Goal: Task Accomplishment & Management: Manage account settings

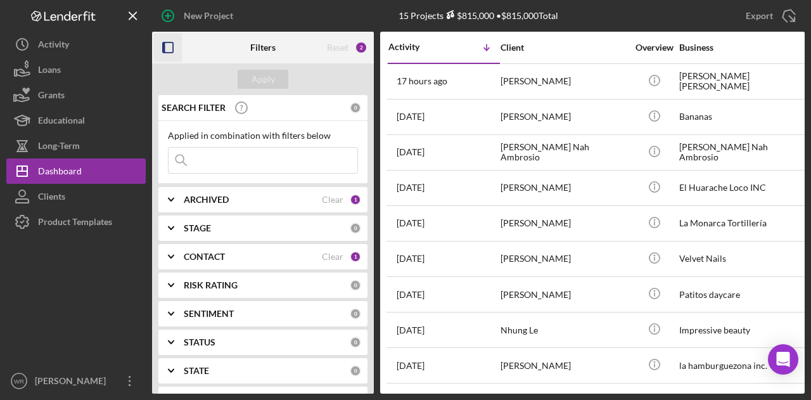
click at [172, 51] on icon "button" at bounding box center [168, 48] width 29 height 29
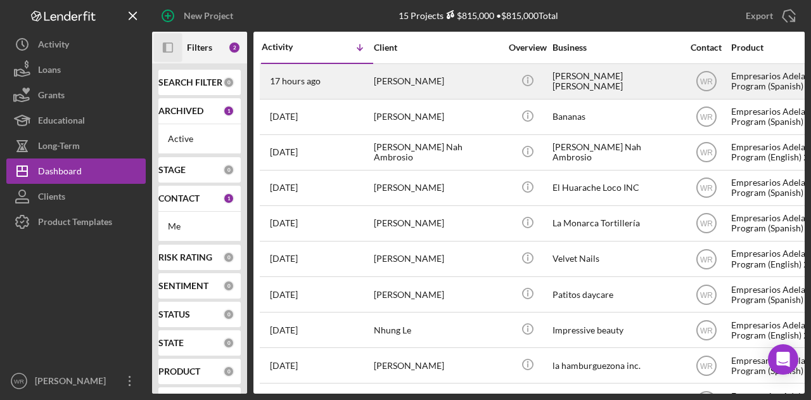
click at [407, 78] on div "[PERSON_NAME]" at bounding box center [437, 82] width 127 height 34
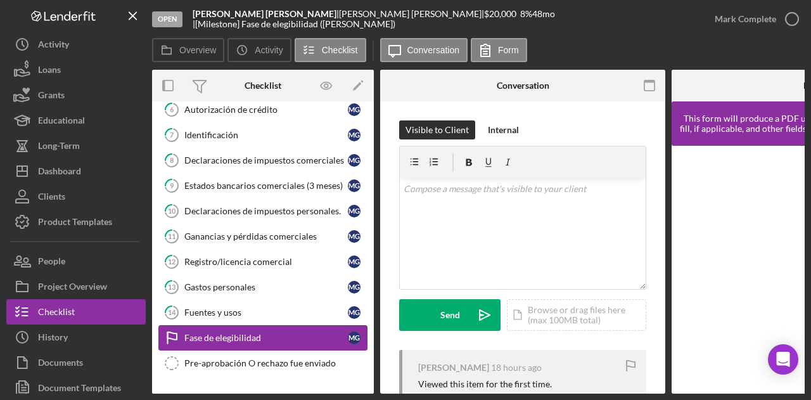
scroll to position [212, 0]
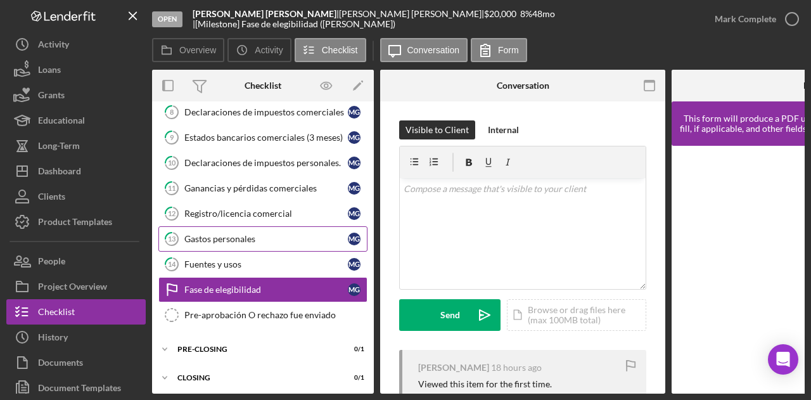
click at [259, 234] on div "Gastos personales" at bounding box center [266, 239] width 164 height 10
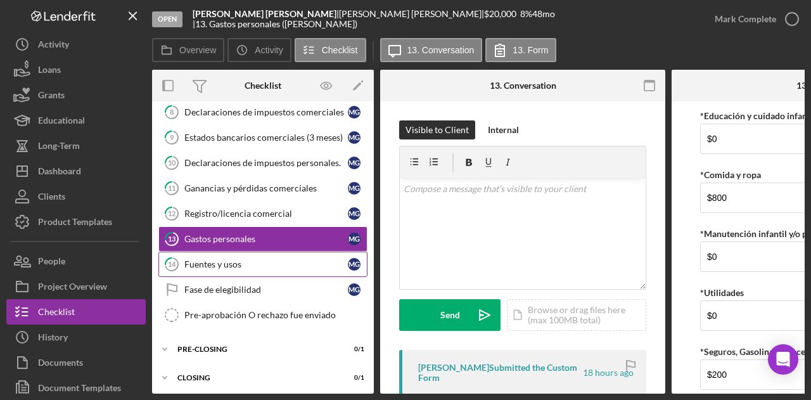
click at [254, 262] on div "Fuentes y usos" at bounding box center [266, 264] width 164 height 10
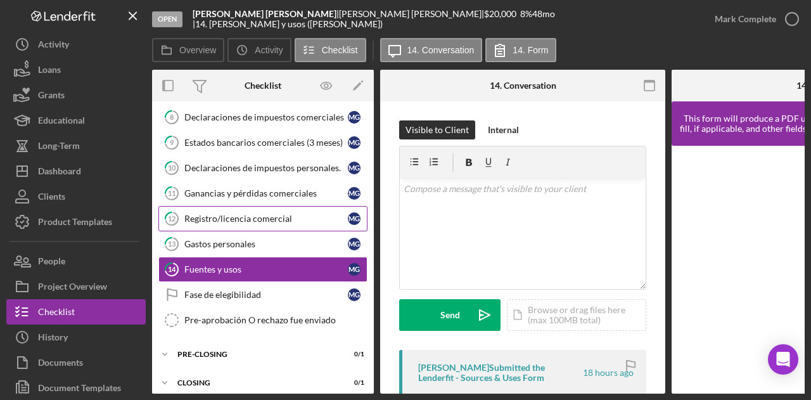
click at [264, 214] on div "Registro/licencia comercial" at bounding box center [266, 219] width 164 height 10
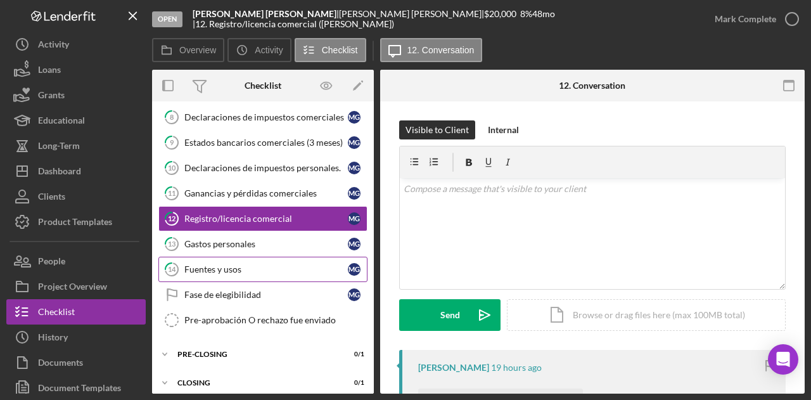
scroll to position [208, 0]
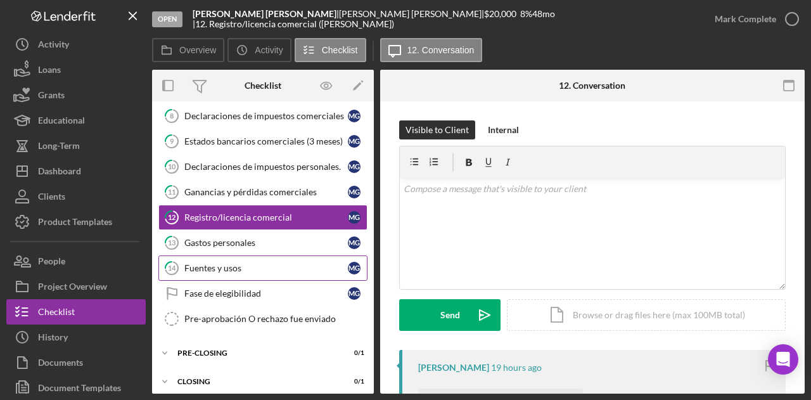
click at [260, 255] on link "14 Fuentes y usos M G" at bounding box center [262, 267] width 209 height 25
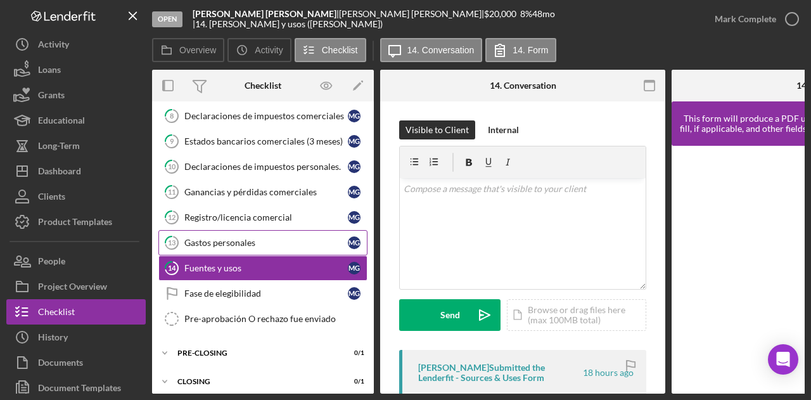
click at [264, 238] on div "Gastos personales" at bounding box center [266, 243] width 164 height 10
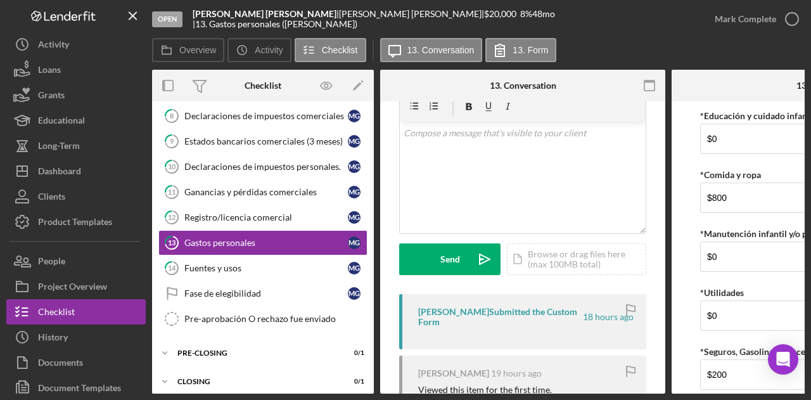
scroll to position [184, 0]
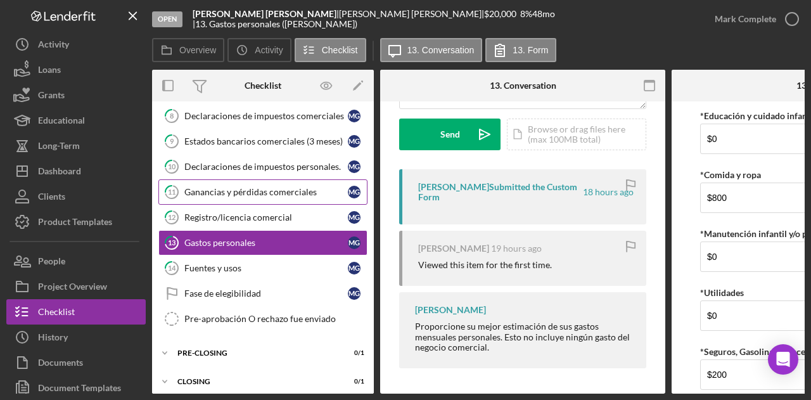
click at [245, 196] on link "11 Ganancias y pérdidas comerciales M G" at bounding box center [262, 191] width 209 height 25
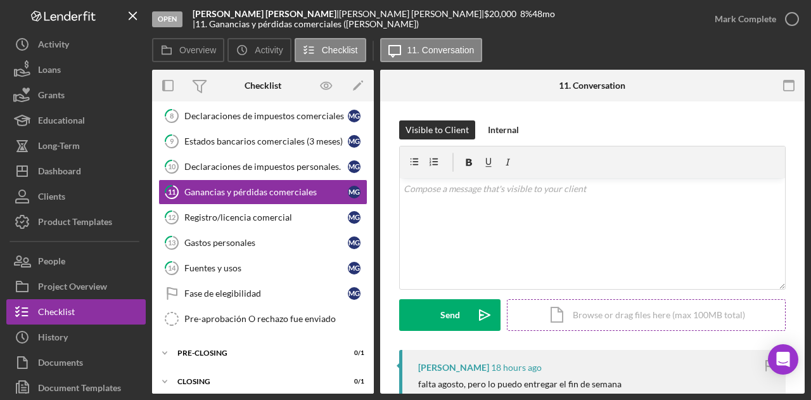
scroll to position [235, 0]
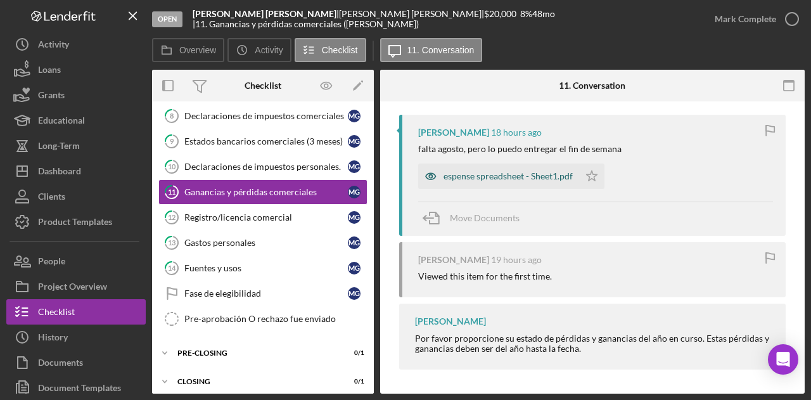
click at [499, 174] on div "espense spreadsheet - Sheet1.pdf" at bounding box center [508, 176] width 129 height 10
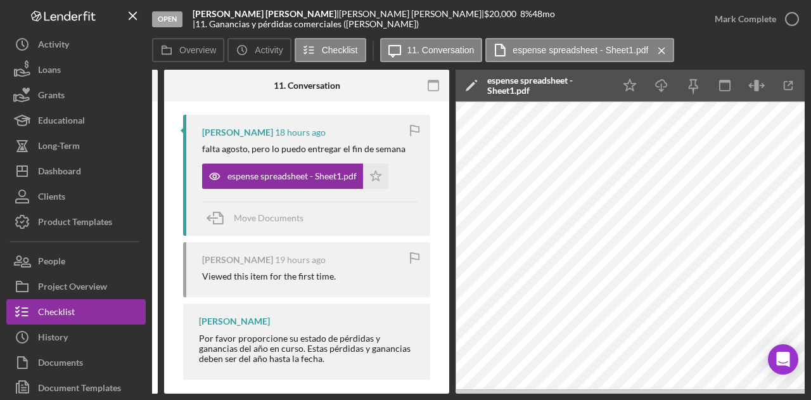
scroll to position [0, 247]
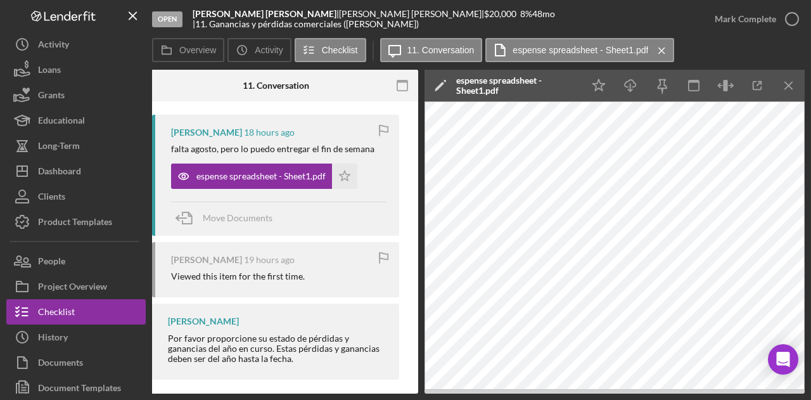
click at [275, 395] on div "Open Medardo Fabricio Garcia Lemus | Medardo Garcia Lemus | $20,000 $20,000 8 %…" at bounding box center [405, 200] width 811 height 400
click at [285, 394] on div "Overview Internal Workflow Stage Open Icon/Dropdown Arrow Archive (can unarchiv…" at bounding box center [478, 232] width 653 height 324
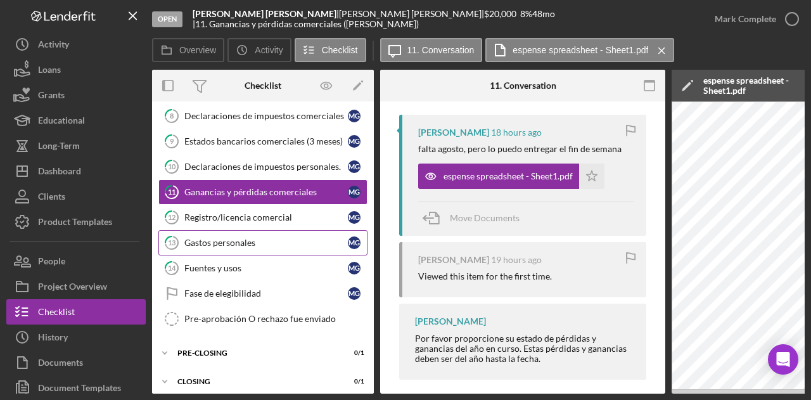
click at [229, 238] on div "Gastos personales" at bounding box center [266, 243] width 164 height 10
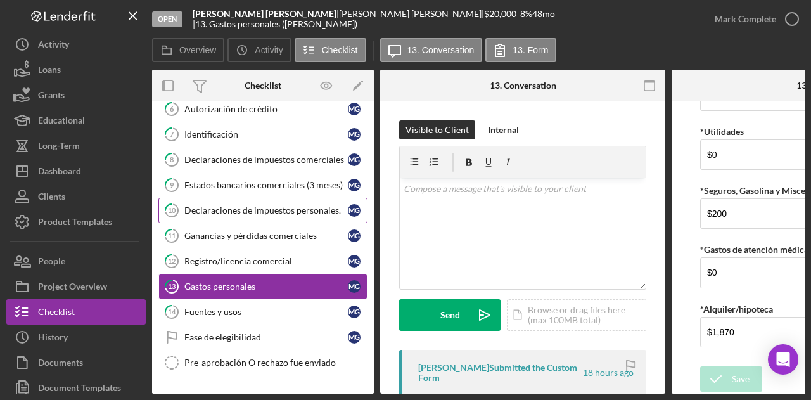
scroll to position [144, 0]
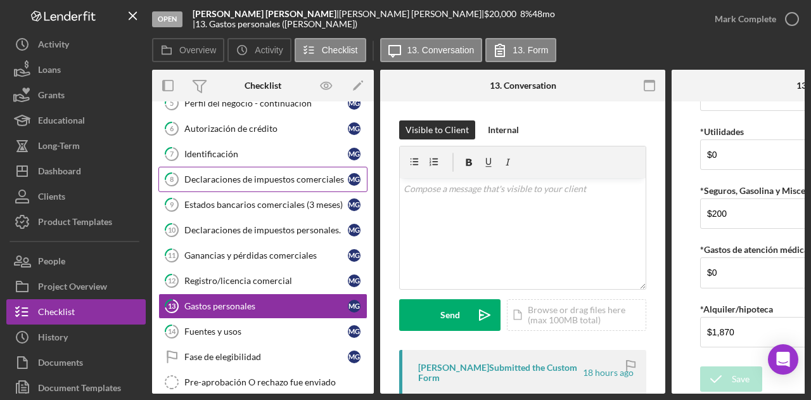
click at [272, 176] on div "Declaraciones de impuestos comerciales" at bounding box center [266, 179] width 164 height 10
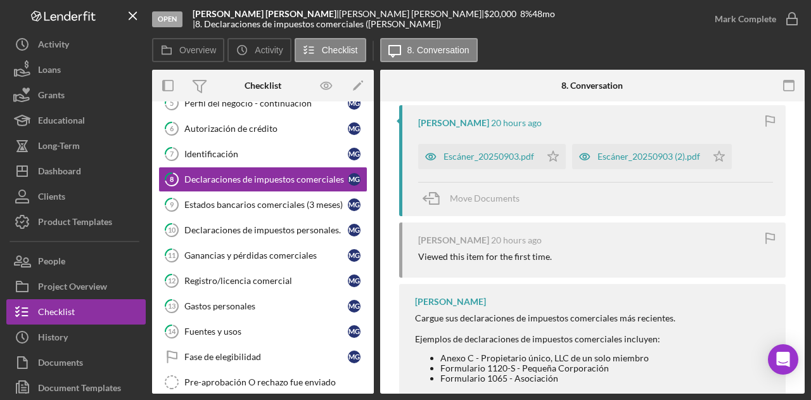
scroll to position [283, 0]
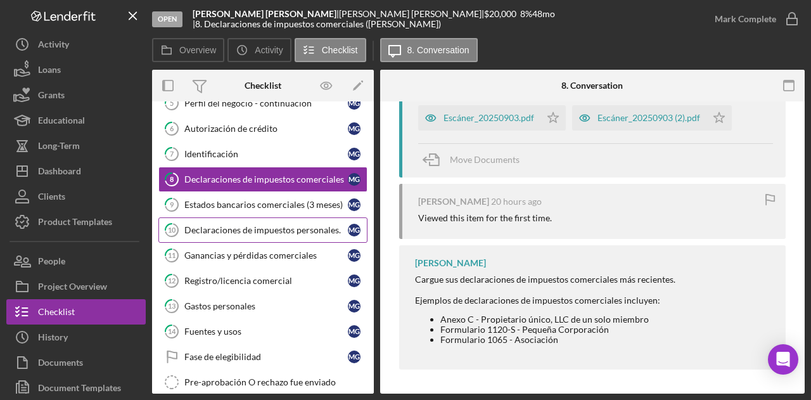
click at [252, 227] on div "Declaraciones de impuestos personales." at bounding box center [266, 230] width 164 height 10
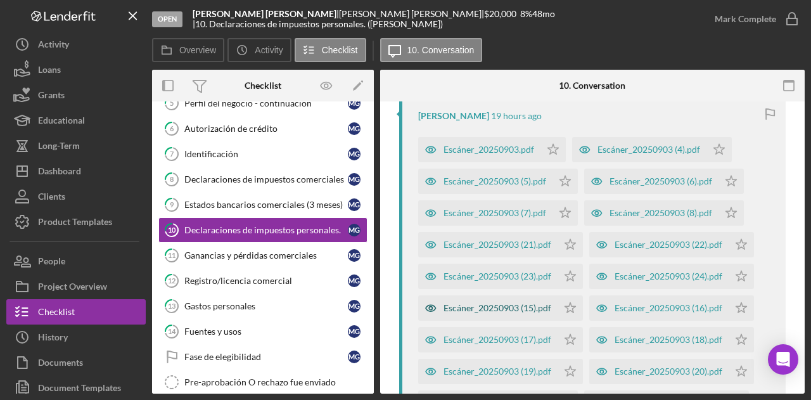
scroll to position [254, 0]
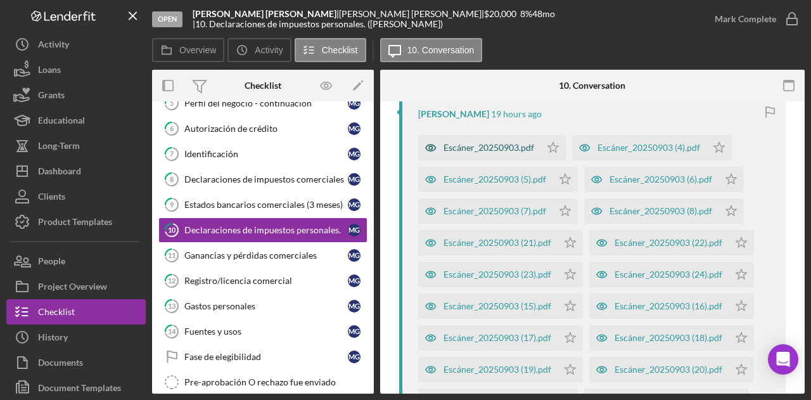
click at [513, 149] on div "Escáner_20250903.pdf" at bounding box center [489, 148] width 91 height 10
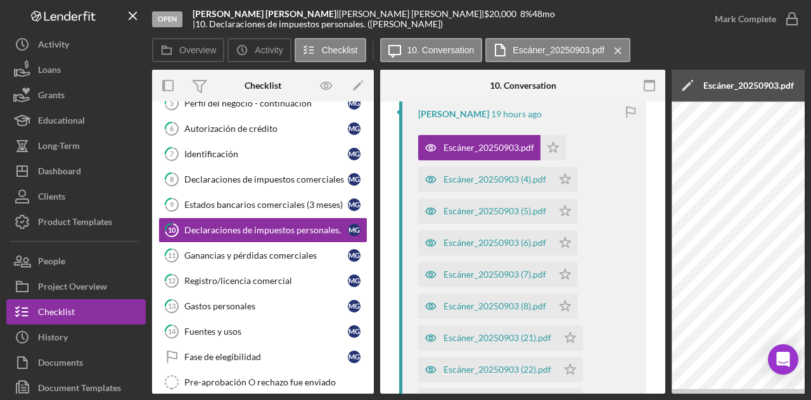
drag, startPoint x: 501, startPoint y: 389, endPoint x: 564, endPoint y: 389, distance: 63.4
click at [563, 389] on button "Escáner_20250903 (23).pdf Icon/Star" at bounding box center [500, 401] width 165 height 25
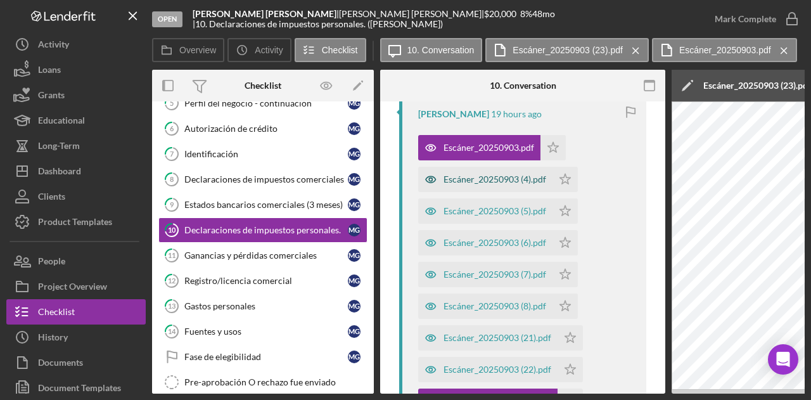
click at [492, 183] on div "Escáner_20250903 (4).pdf" at bounding box center [495, 179] width 103 height 10
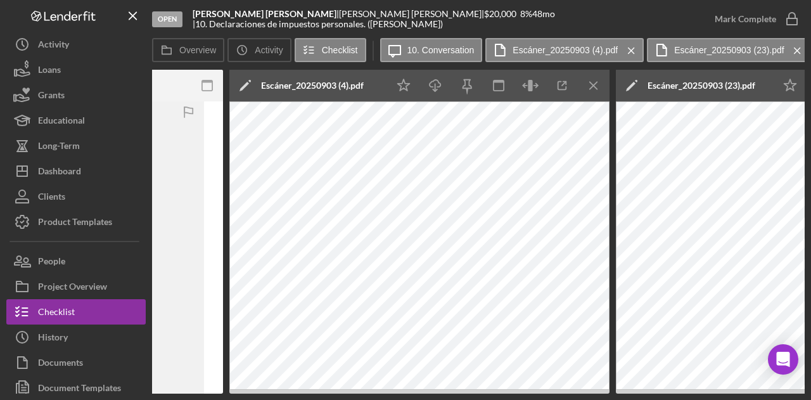
scroll to position [0, 0]
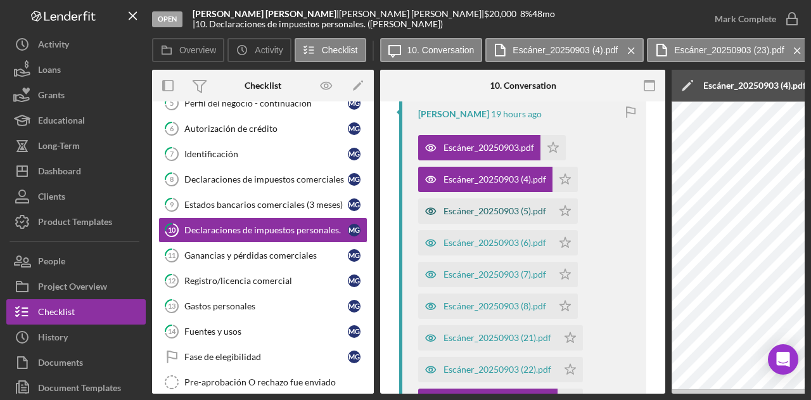
click at [499, 209] on div "Escáner_20250903 (5).pdf" at bounding box center [495, 211] width 103 height 10
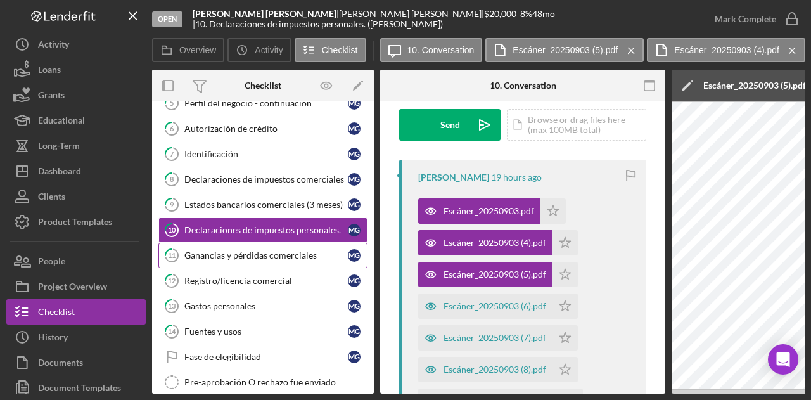
scroll to position [18, 0]
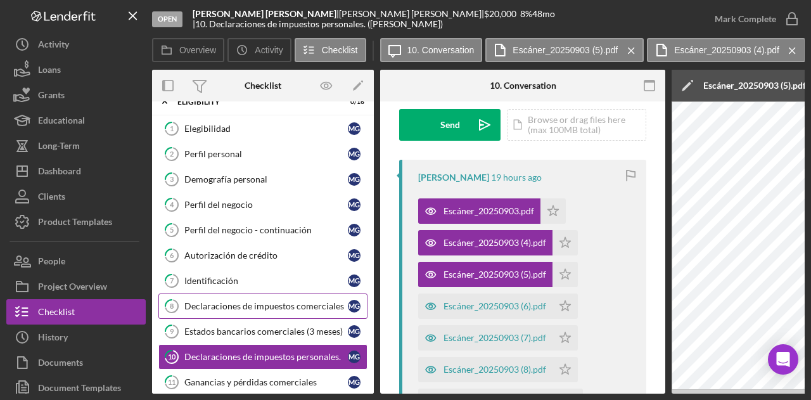
click at [245, 296] on link "8 Declaraciones de impuestos comerciales M G" at bounding box center [262, 305] width 209 height 25
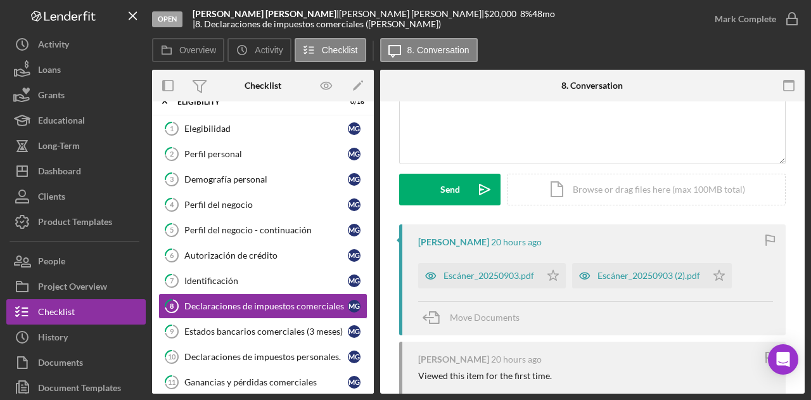
scroll to position [127, 0]
click at [501, 278] on div "Escáner_20250903.pdf" at bounding box center [489, 274] width 91 height 10
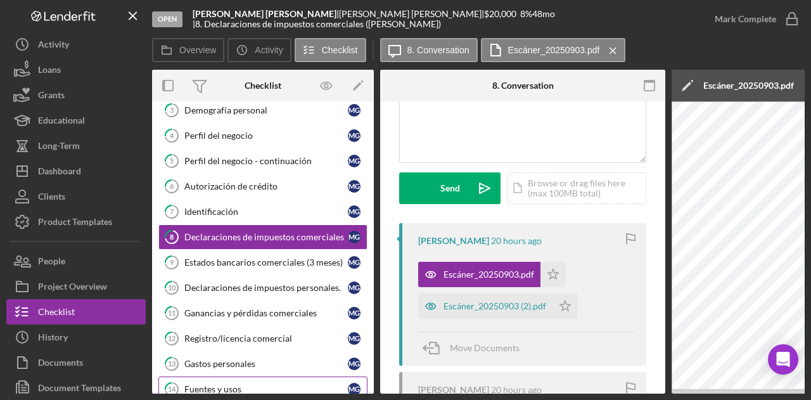
scroll to position [144, 0]
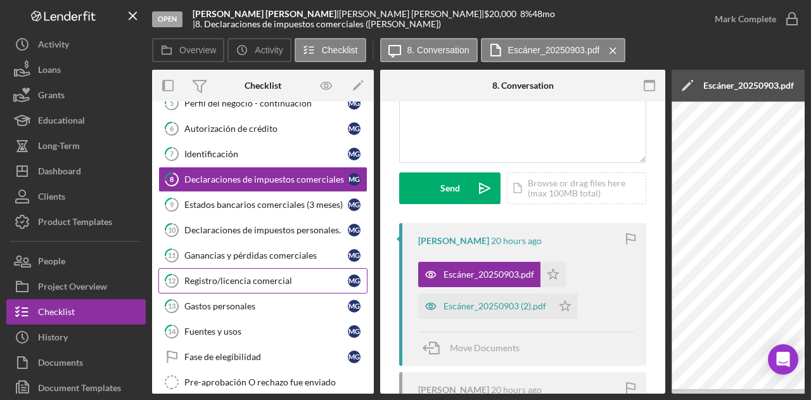
click at [231, 279] on div "Registro/licencia comercial" at bounding box center [266, 281] width 164 height 10
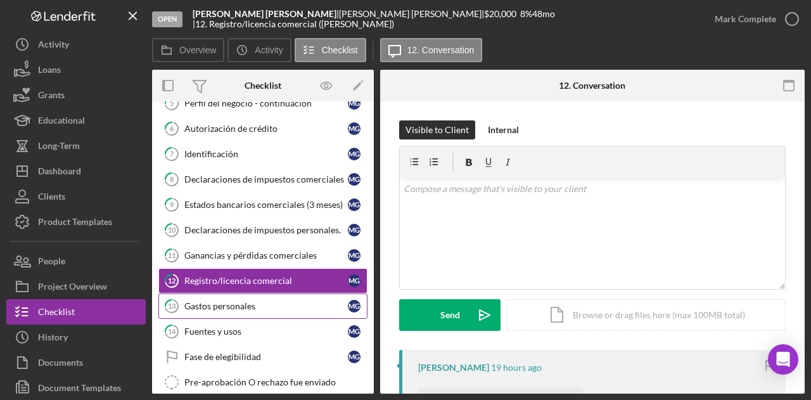
click at [234, 301] on div "Gastos personales" at bounding box center [266, 306] width 164 height 10
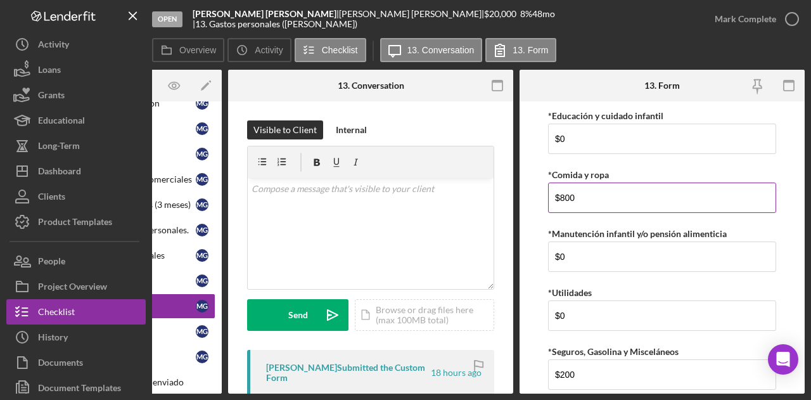
click at [611, 196] on input "$800" at bounding box center [662, 198] width 228 height 30
type input "$8"
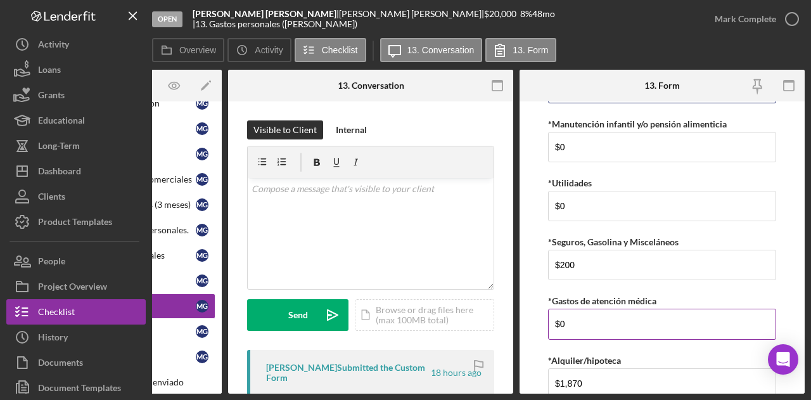
scroll to position [161, 0]
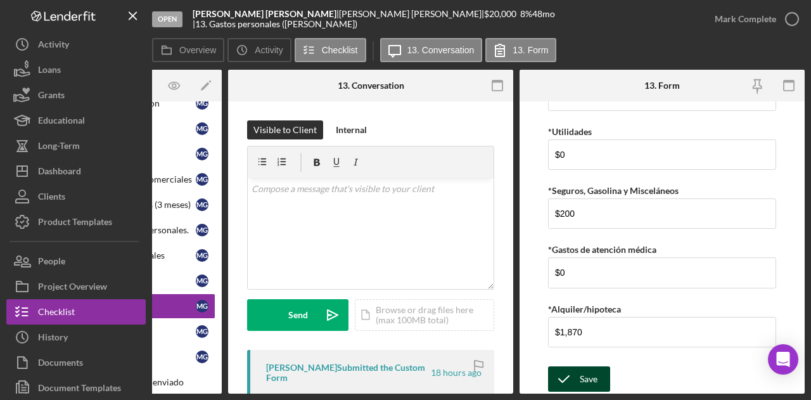
type input "$300"
click at [588, 372] on div "Save" at bounding box center [589, 378] width 18 height 25
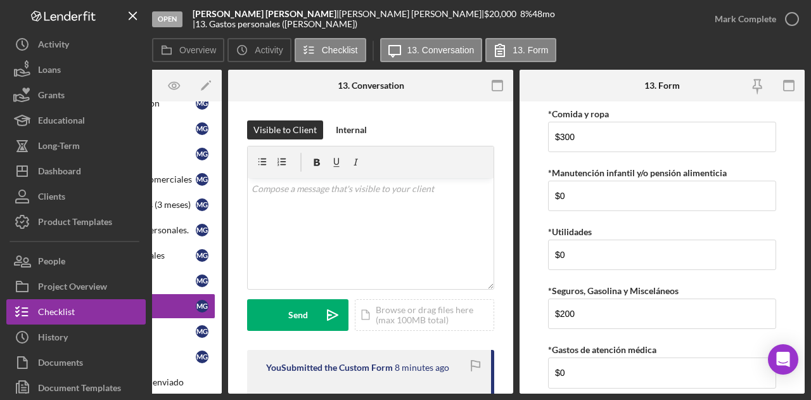
scroll to position [0, 0]
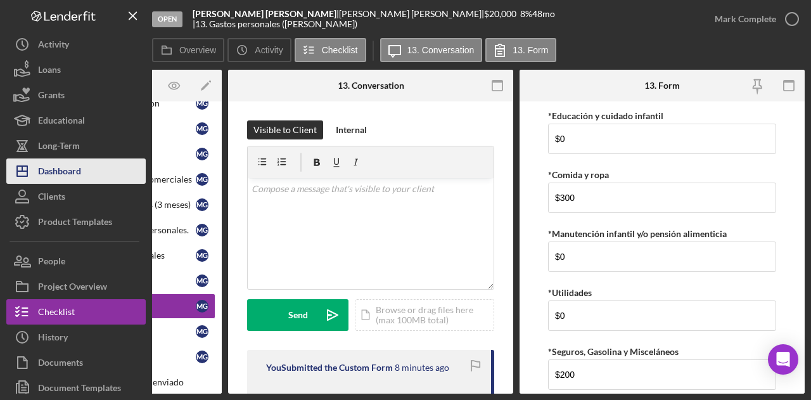
click at [54, 176] on div "Dashboard" at bounding box center [59, 172] width 43 height 29
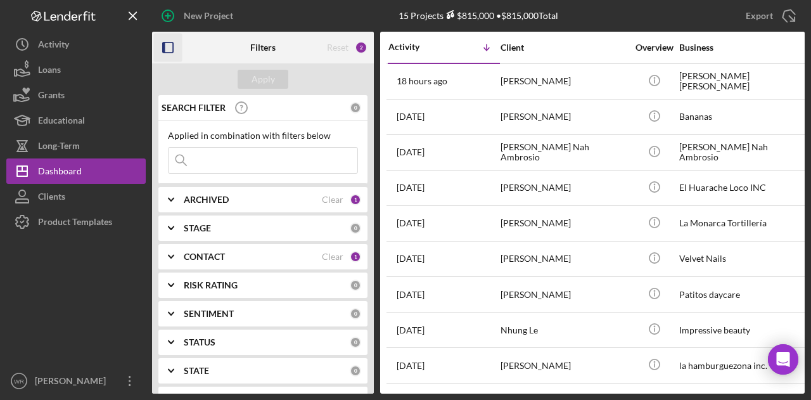
click at [174, 46] on icon "button" at bounding box center [168, 48] width 29 height 29
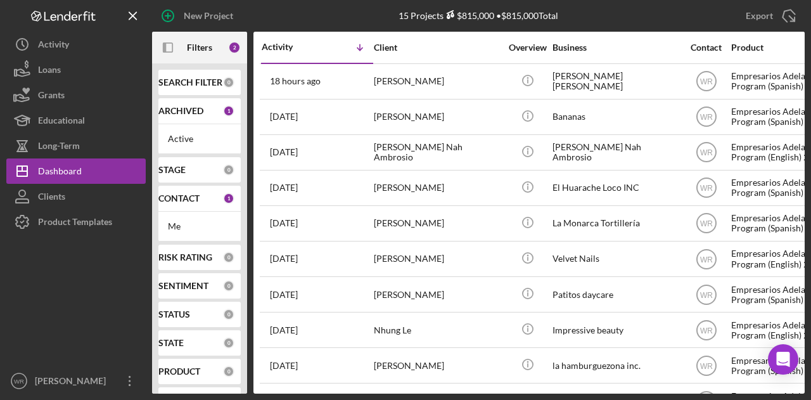
click at [93, 283] on div at bounding box center [75, 301] width 139 height 134
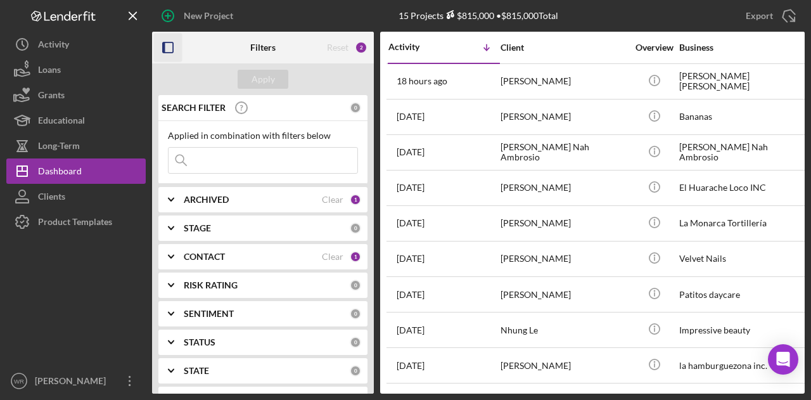
click at [161, 44] on icon "button" at bounding box center [168, 48] width 29 height 29
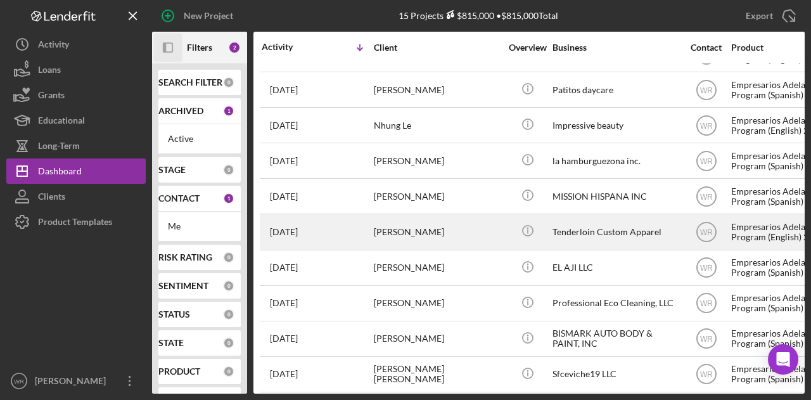
scroll to position [213, 0]
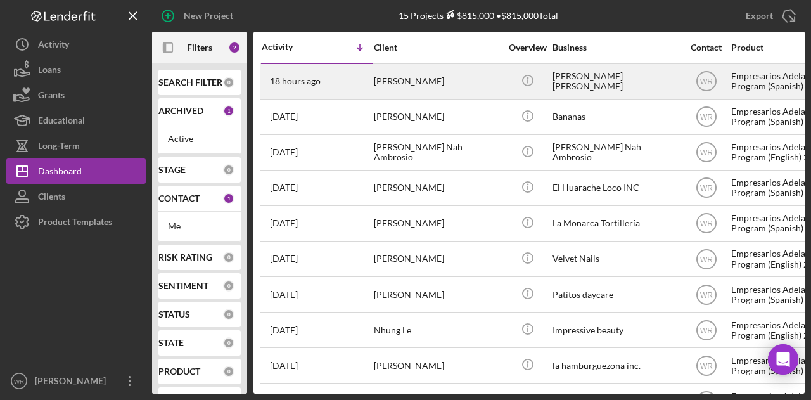
click at [364, 94] on div "18 hours ago Medardo Garcia Lemus" at bounding box center [317, 82] width 111 height 34
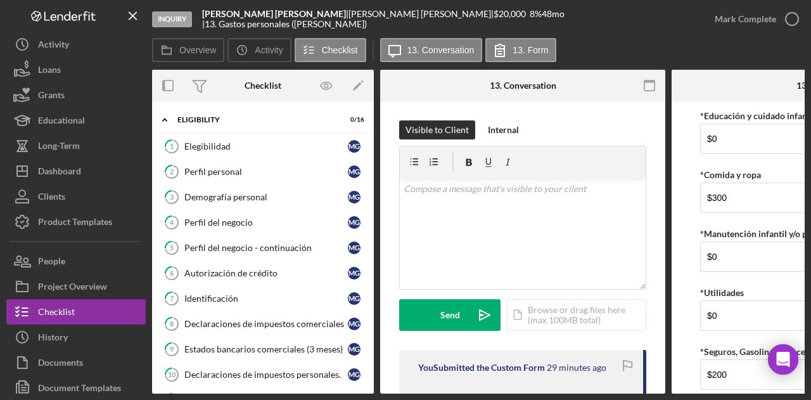
scroll to position [199, 0]
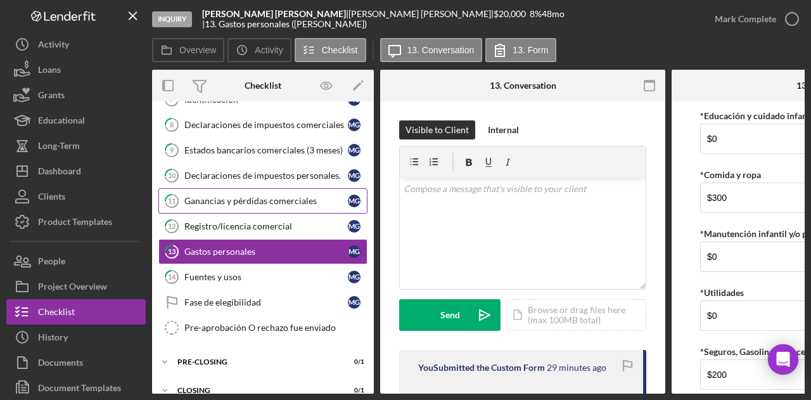
click at [258, 199] on div "Ganancias y pérdidas comerciales" at bounding box center [266, 201] width 164 height 10
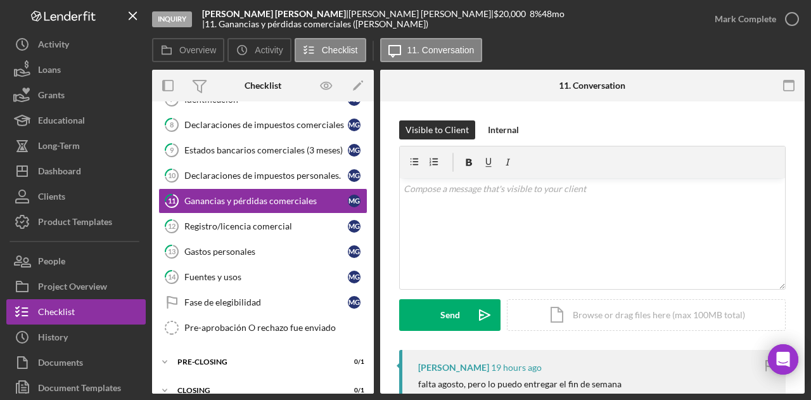
scroll to position [127, 0]
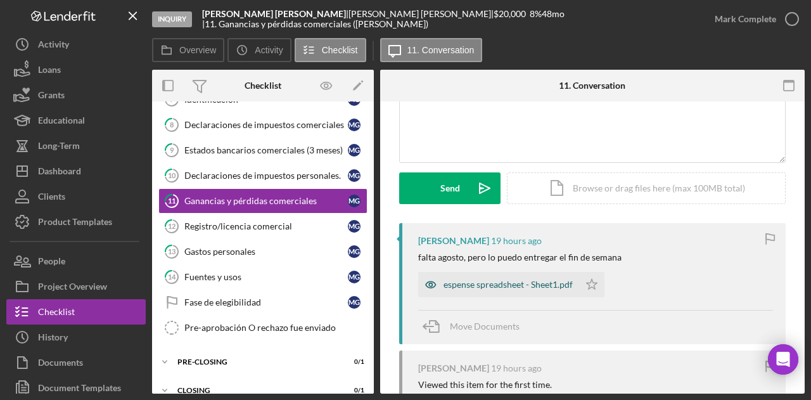
click at [508, 288] on div "espense spreadsheet - Sheet1.pdf" at bounding box center [508, 284] width 129 height 10
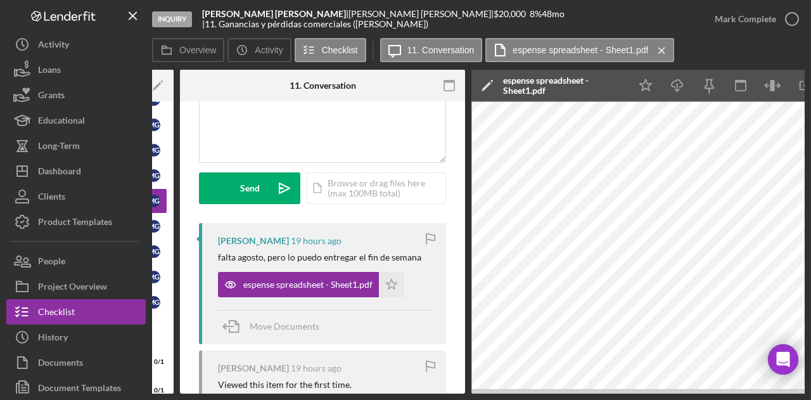
scroll to position [0, 247]
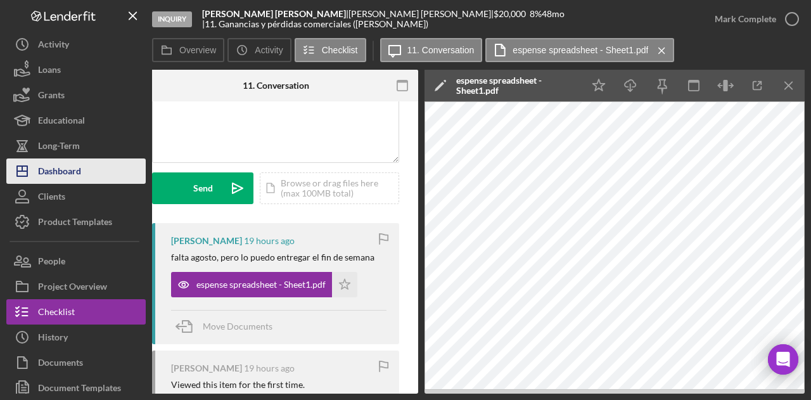
click at [71, 165] on div "Dashboard" at bounding box center [59, 172] width 43 height 29
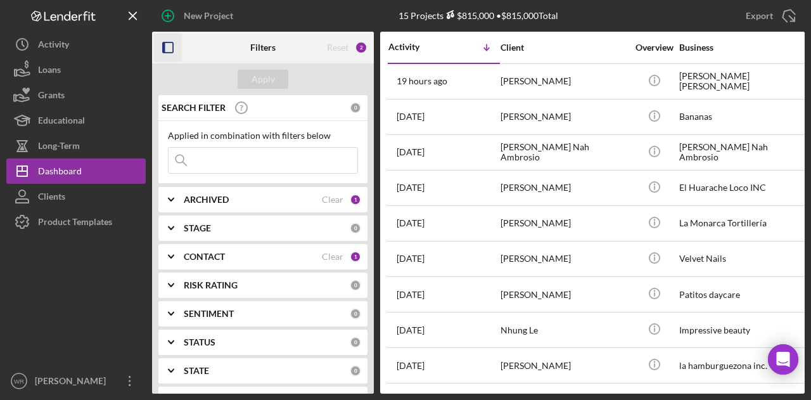
click at [165, 51] on icon "button" at bounding box center [168, 48] width 29 height 29
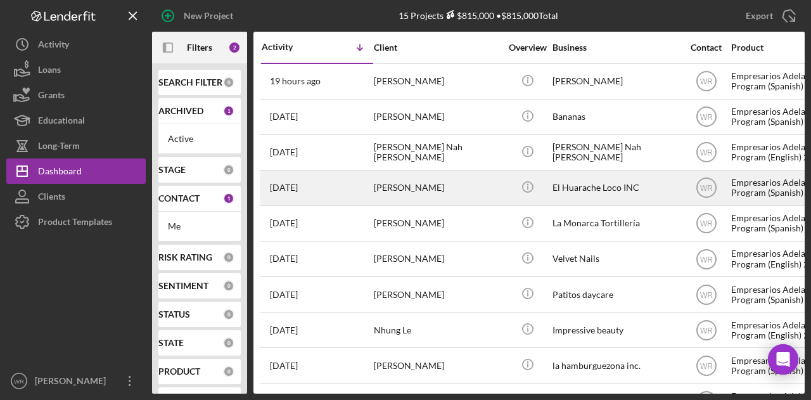
click at [413, 184] on div "[PERSON_NAME]" at bounding box center [437, 188] width 127 height 34
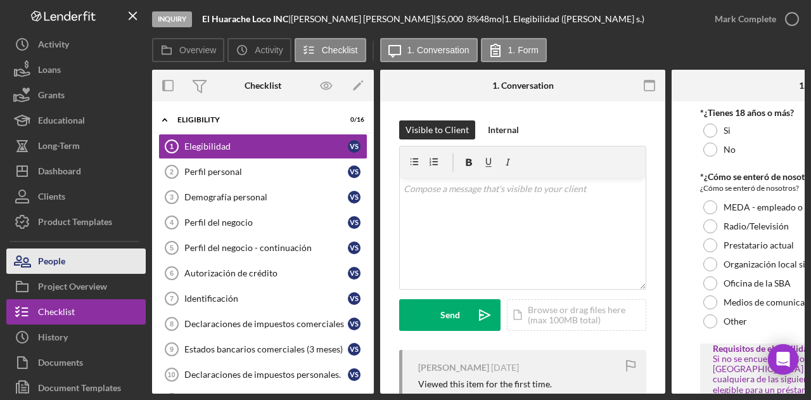
click at [94, 259] on button "People" at bounding box center [75, 260] width 139 height 25
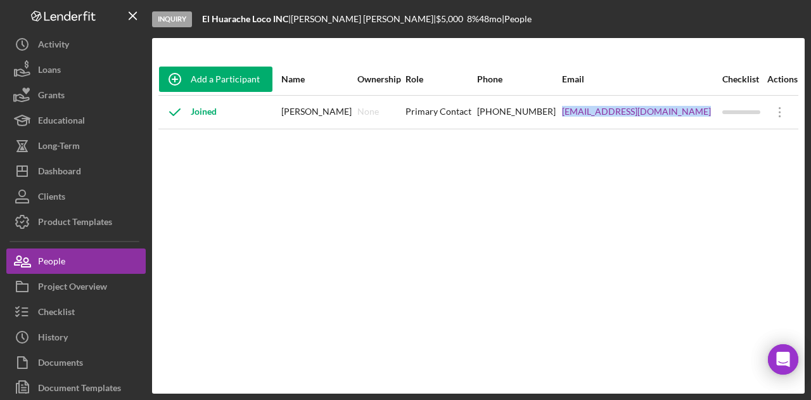
drag, startPoint x: 586, startPoint y: 122, endPoint x: 724, endPoint y: 125, distance: 138.8
click at [724, 125] on tr "Joined [PERSON_NAME] None Primary Contact [PHONE_NUMBER] [EMAIL_ADDRESS][DOMAIN…" at bounding box center [478, 112] width 640 height 34
copy tr "[EMAIL_ADDRESS][DOMAIN_NAME]"
click at [328, 157] on div "Add a Participant Name Ownership Role Phone Email Checklist Actions Joined [PER…" at bounding box center [478, 215] width 653 height 305
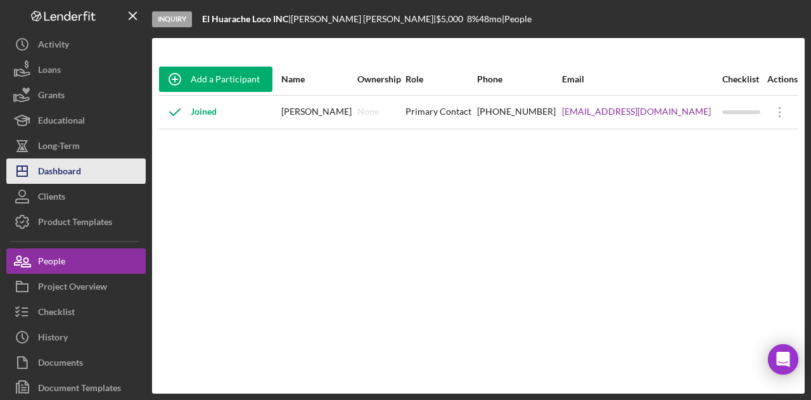
click at [58, 173] on div "Dashboard" at bounding box center [59, 172] width 43 height 29
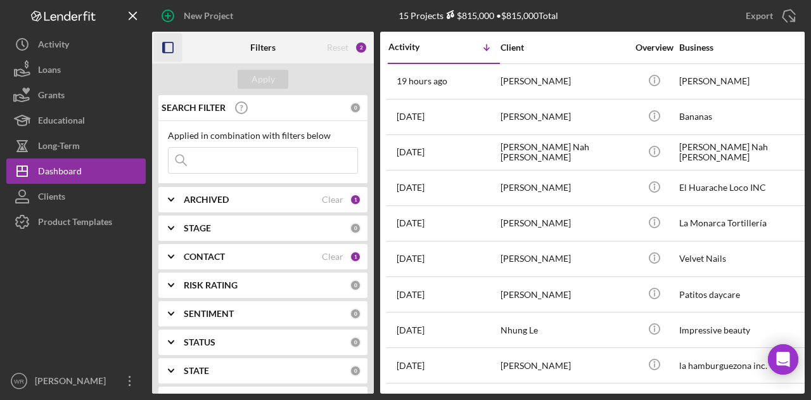
click at [168, 49] on icon "button" at bounding box center [168, 48] width 29 height 29
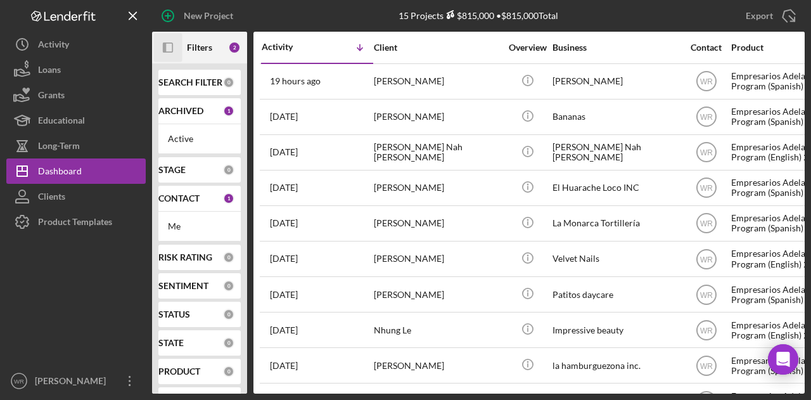
click at [166, 48] on icon "Icon/Panel Side Expand" at bounding box center [168, 48] width 29 height 29
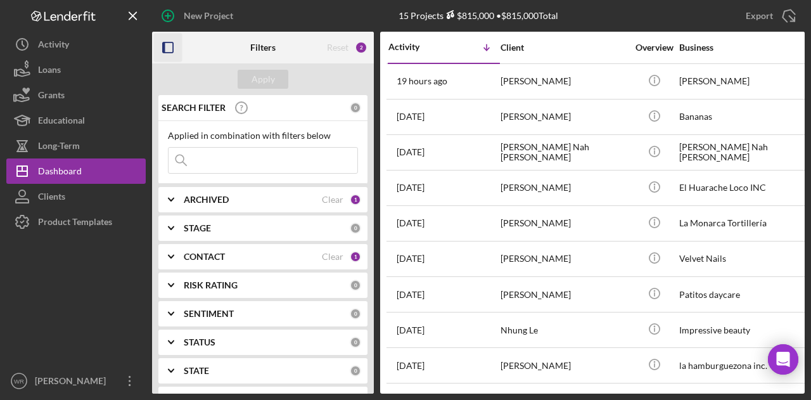
click at [221, 257] on b "CONTACT" at bounding box center [204, 257] width 41 height 10
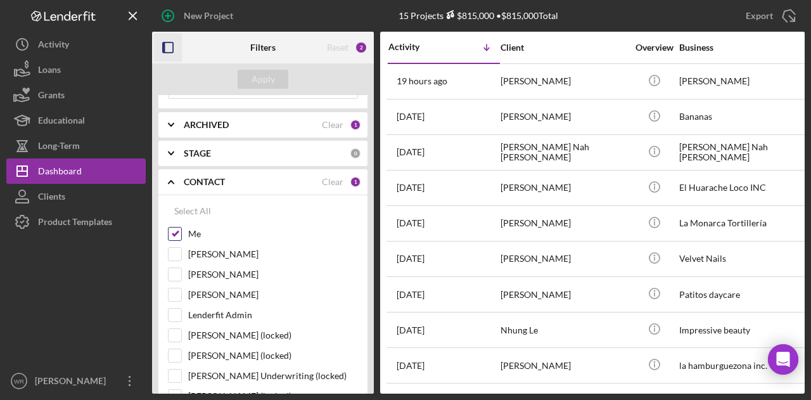
scroll to position [190, 0]
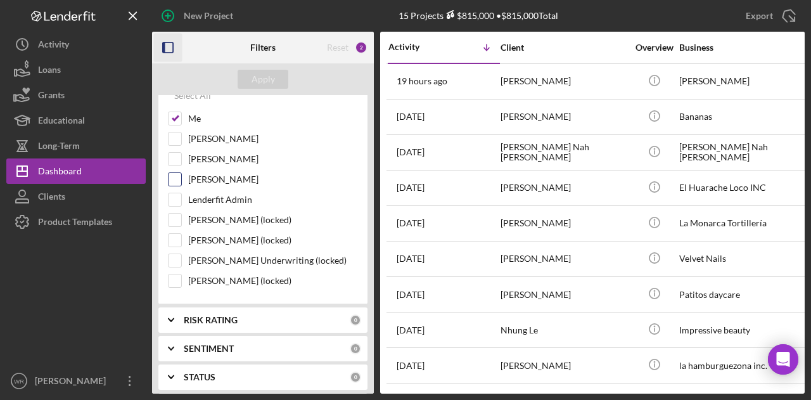
click at [228, 174] on label "[PERSON_NAME]" at bounding box center [273, 179] width 170 height 13
click at [181, 174] on input "[PERSON_NAME]" at bounding box center [175, 179] width 13 height 13
click at [261, 80] on div "Apply" at bounding box center [263, 79] width 23 height 19
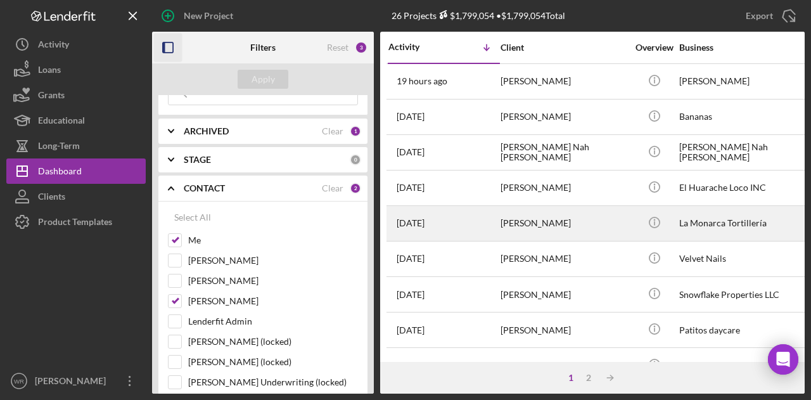
scroll to position [0, 0]
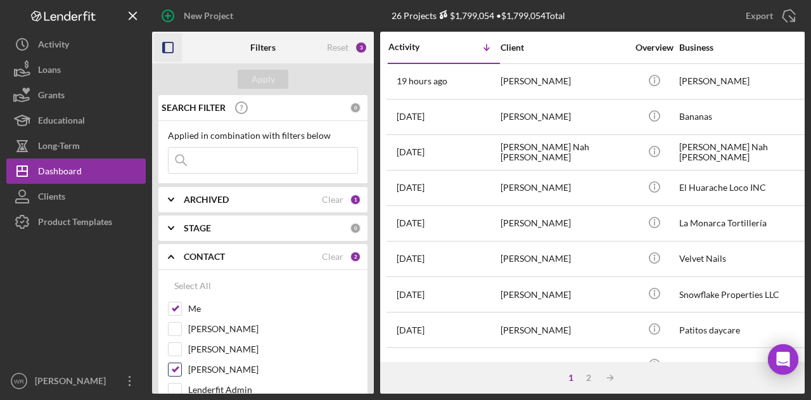
click at [214, 363] on label "[PERSON_NAME]" at bounding box center [273, 369] width 170 height 13
click at [181, 363] on input "[PERSON_NAME]" at bounding box center [175, 369] width 13 height 13
checkbox input "false"
click at [266, 84] on div "Apply" at bounding box center [263, 79] width 23 height 19
